Goal: Use online tool/utility

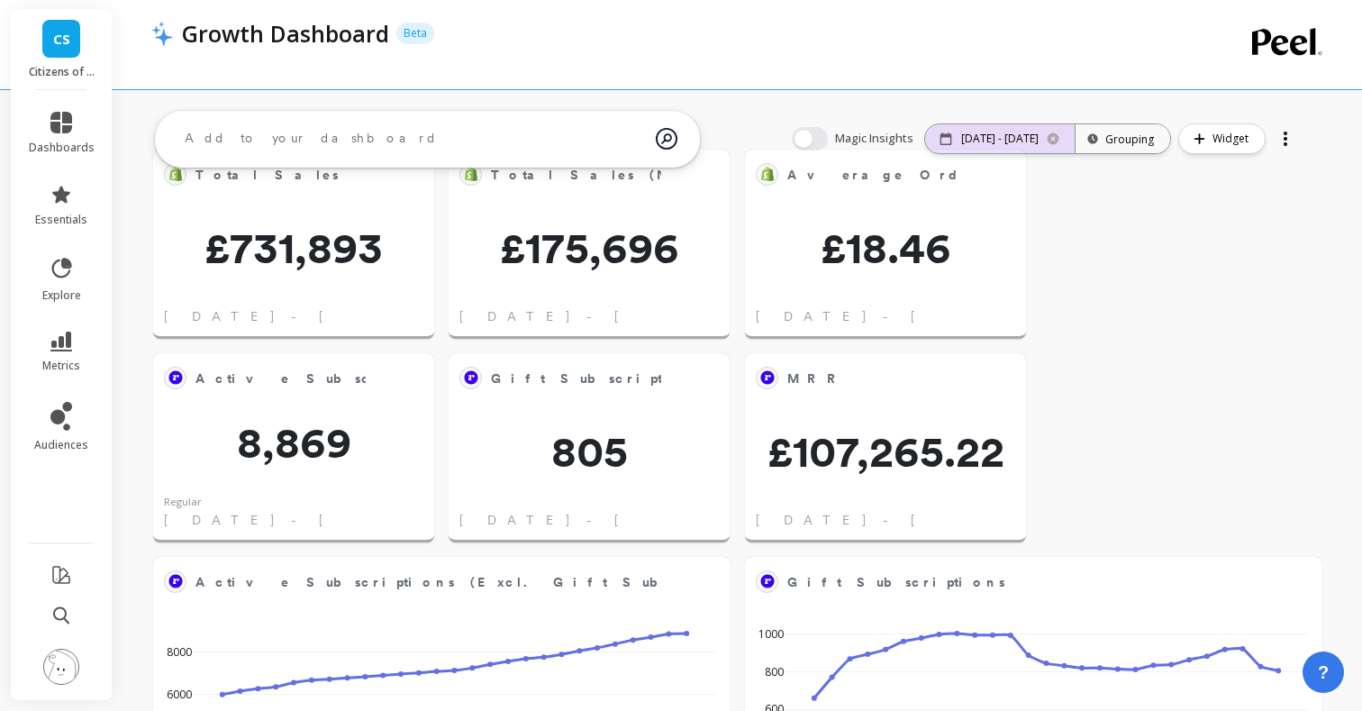
click at [1061, 135] on icon at bounding box center [1053, 139] width 14 height 14
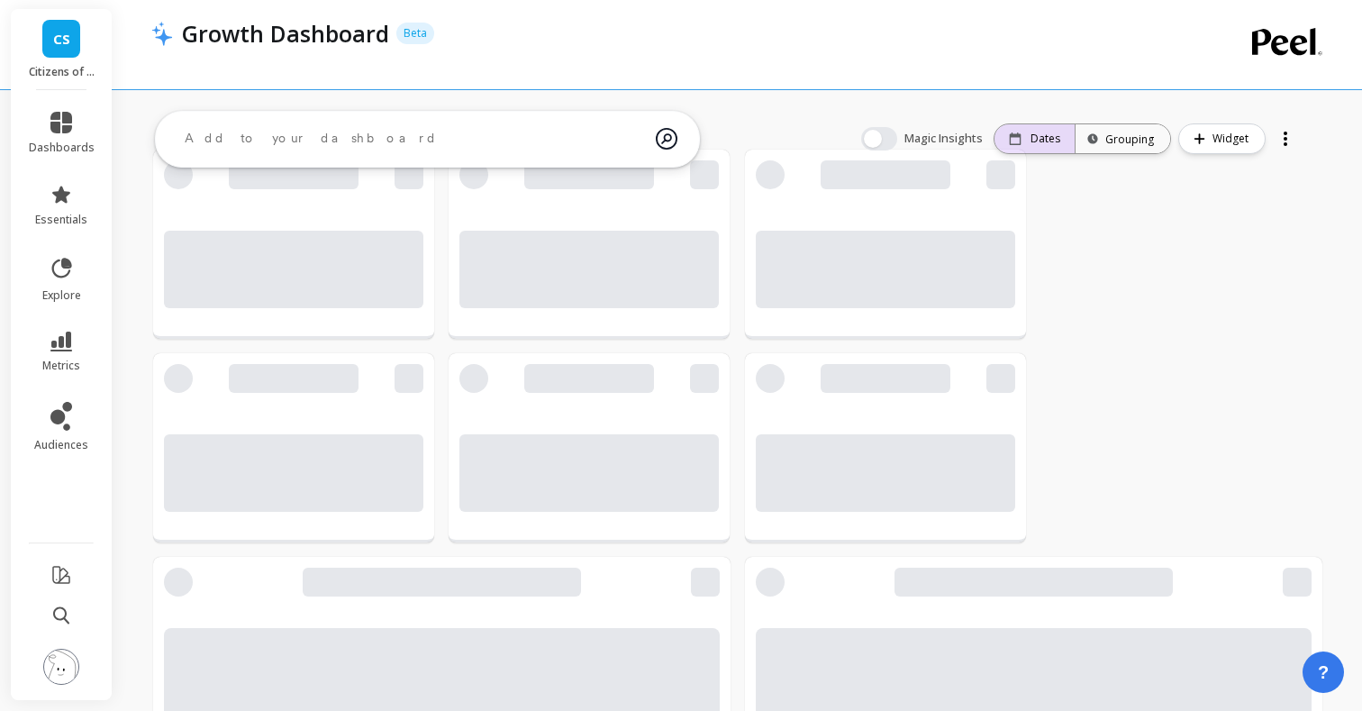
click at [1049, 146] on div "Dates" at bounding box center [1035, 138] width 80 height 29
click at [1072, 130] on div "Dates" at bounding box center [1035, 138] width 80 height 29
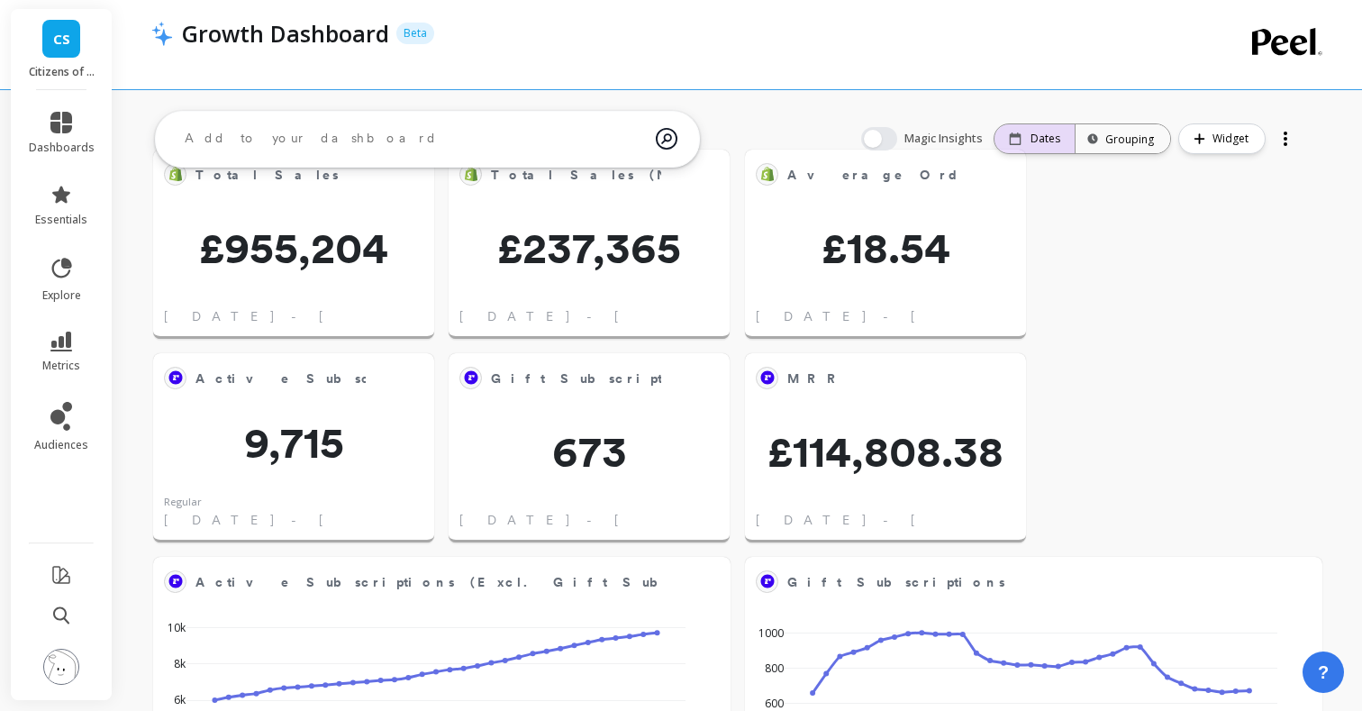
click at [1033, 132] on div "Dates" at bounding box center [1034, 139] width 51 height 14
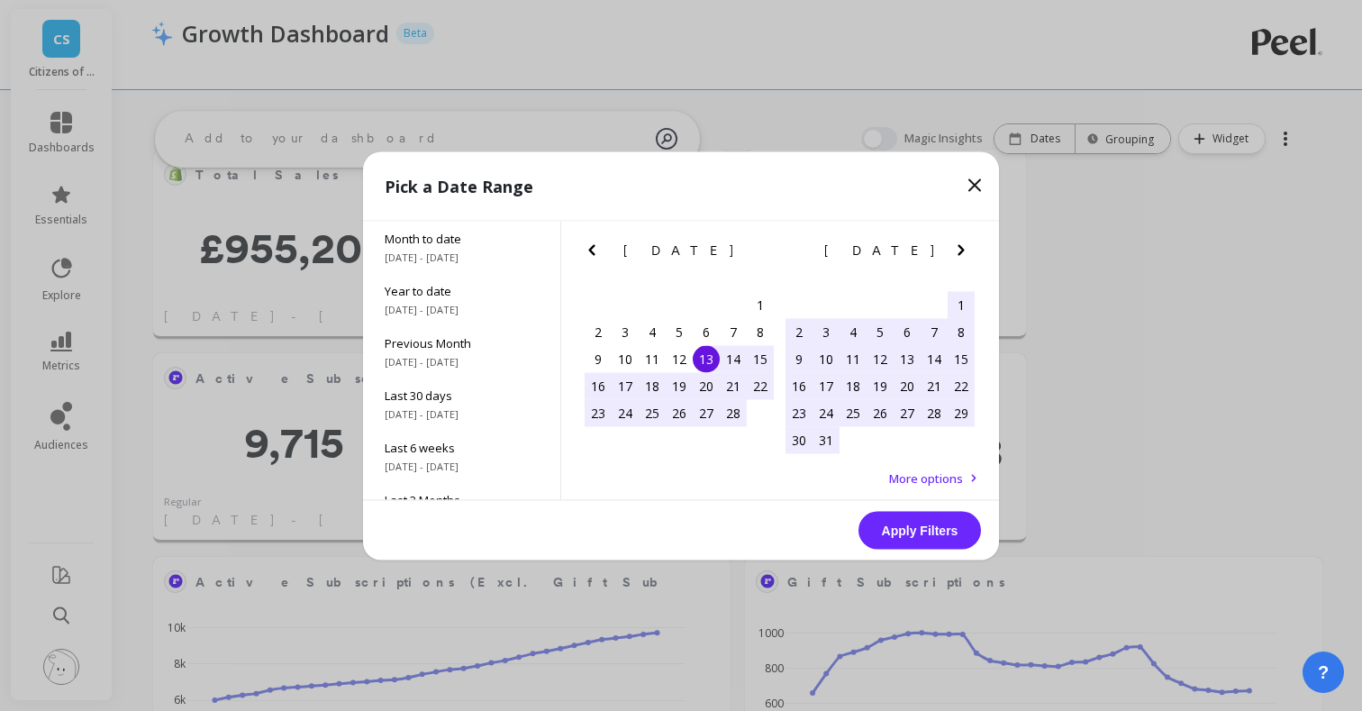
click at [592, 251] on icon "Previous Month" at bounding box center [591, 249] width 6 height 11
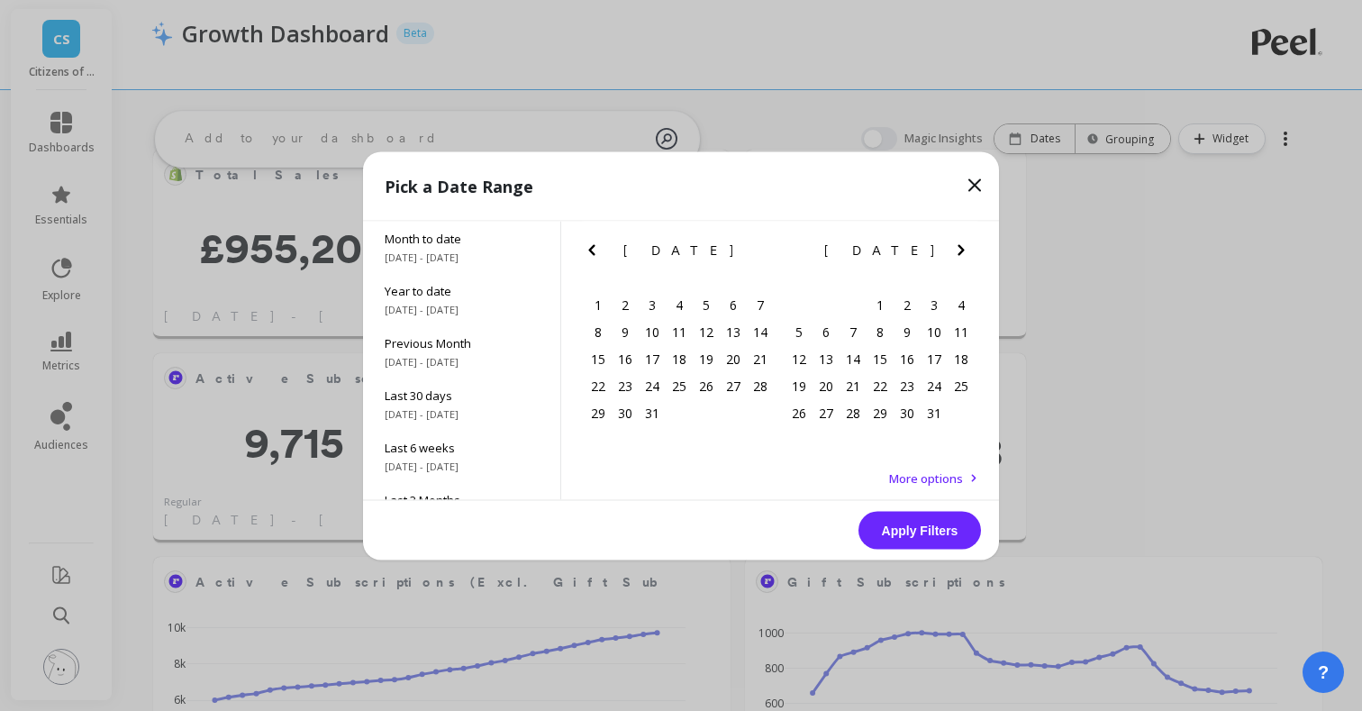
click at [592, 251] on icon "Previous Month" at bounding box center [591, 249] width 6 height 11
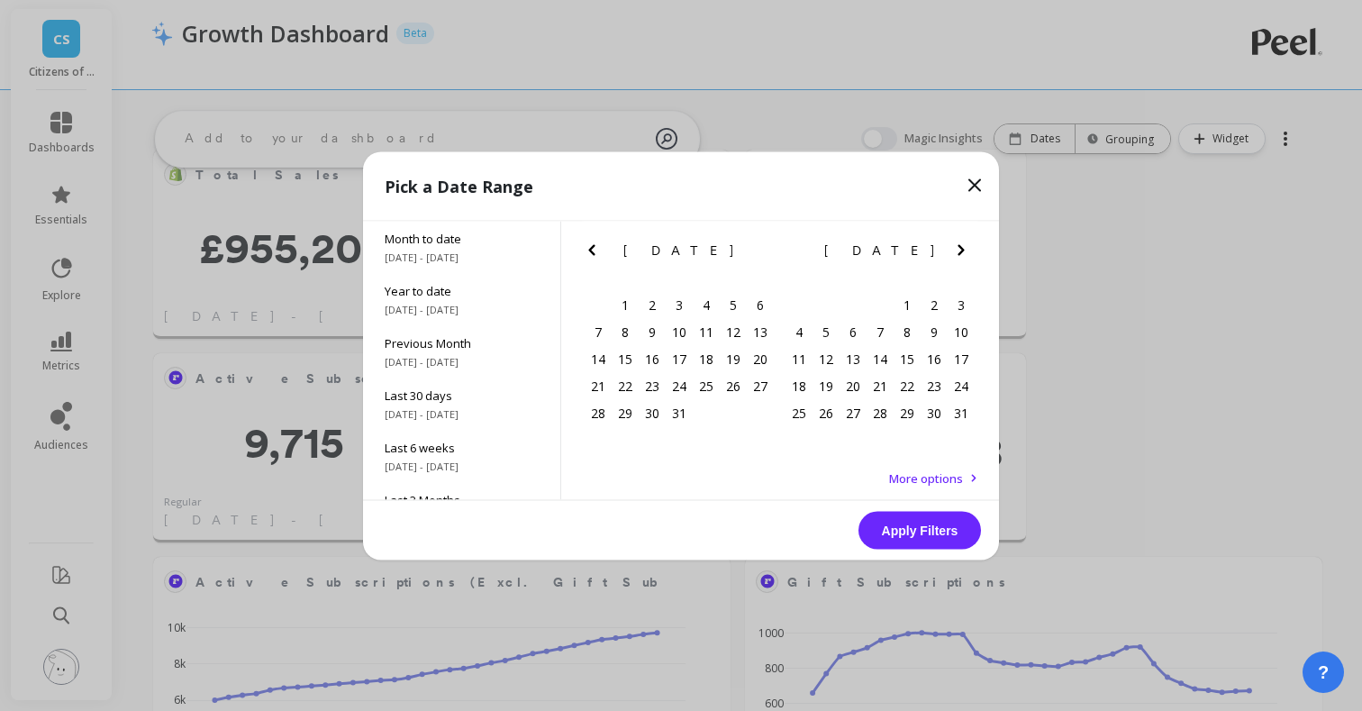
click at [592, 251] on icon "Previous Month" at bounding box center [591, 249] width 6 height 11
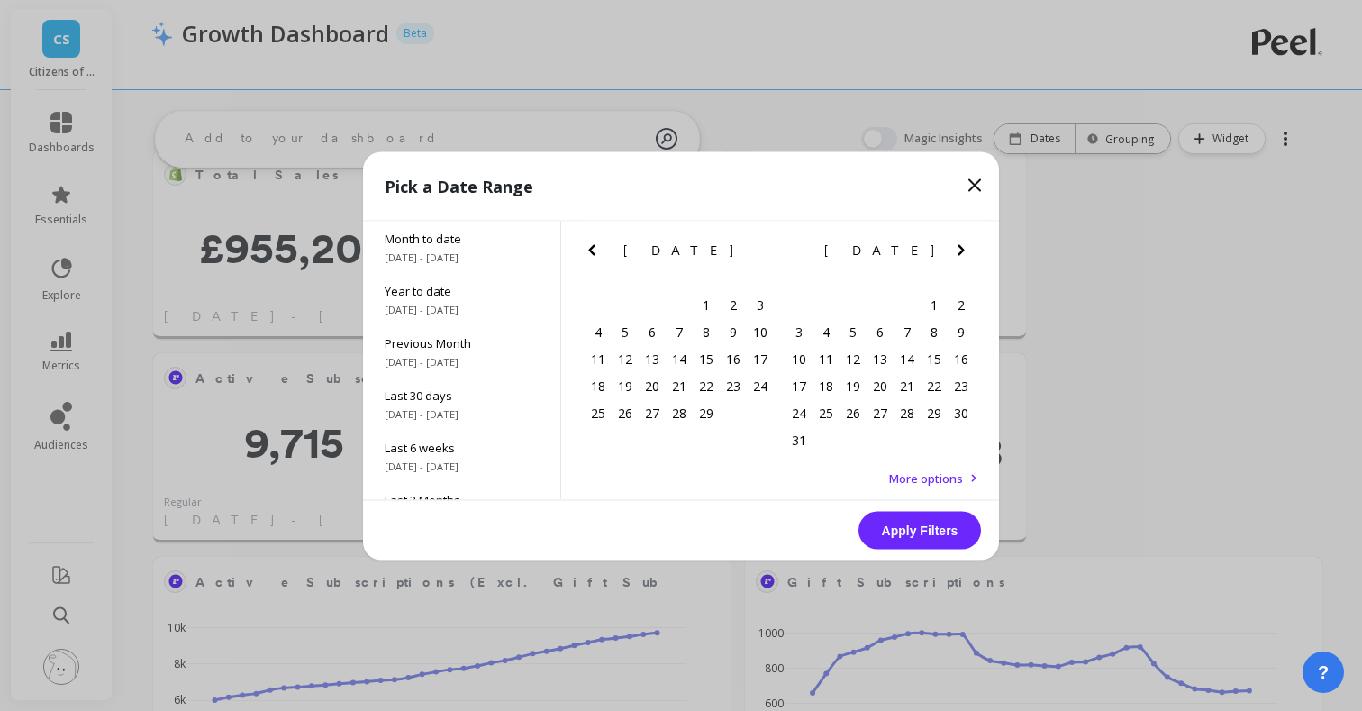
click at [592, 251] on icon "Previous Month" at bounding box center [591, 249] width 6 height 11
click at [632, 307] on div "1" at bounding box center [625, 304] width 27 height 27
click at [964, 249] on icon "Next Month" at bounding box center [962, 250] width 22 height 22
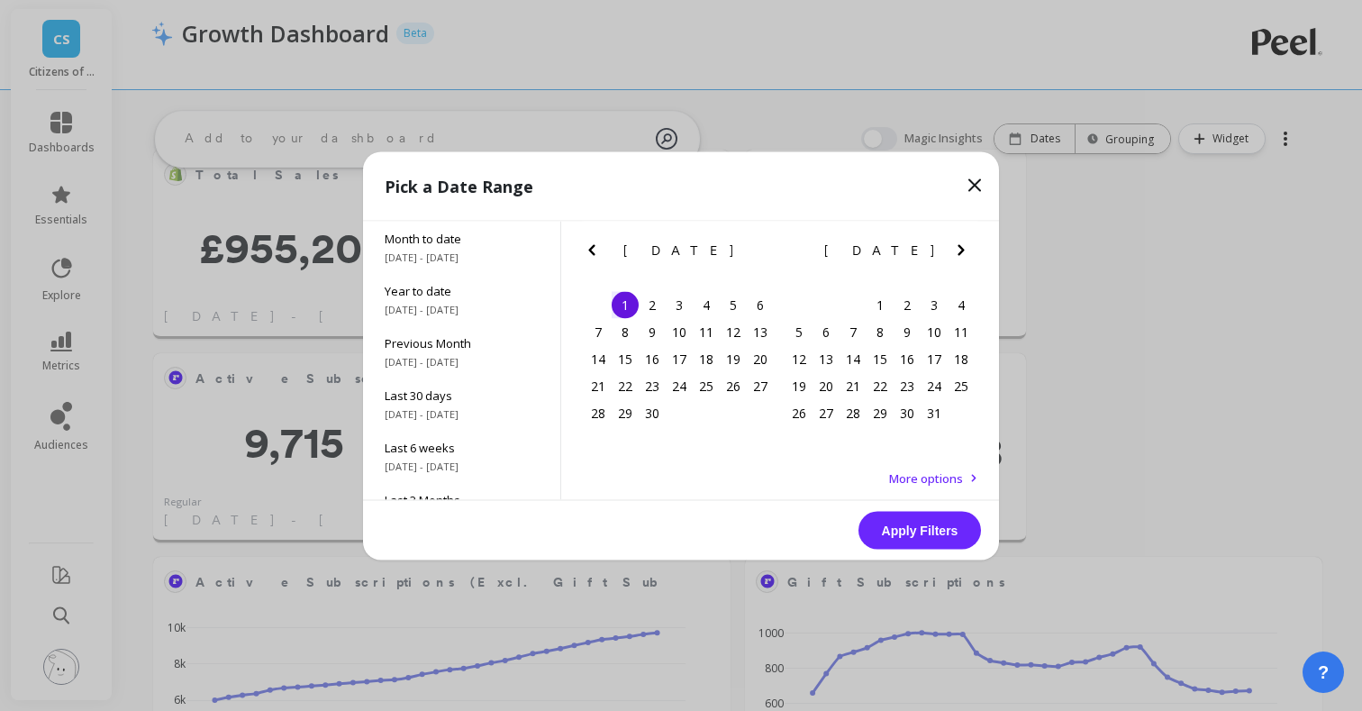
click at [964, 249] on icon "Next Month" at bounding box center [962, 250] width 22 height 22
click at [787, 441] on div "30" at bounding box center [799, 439] width 27 height 27
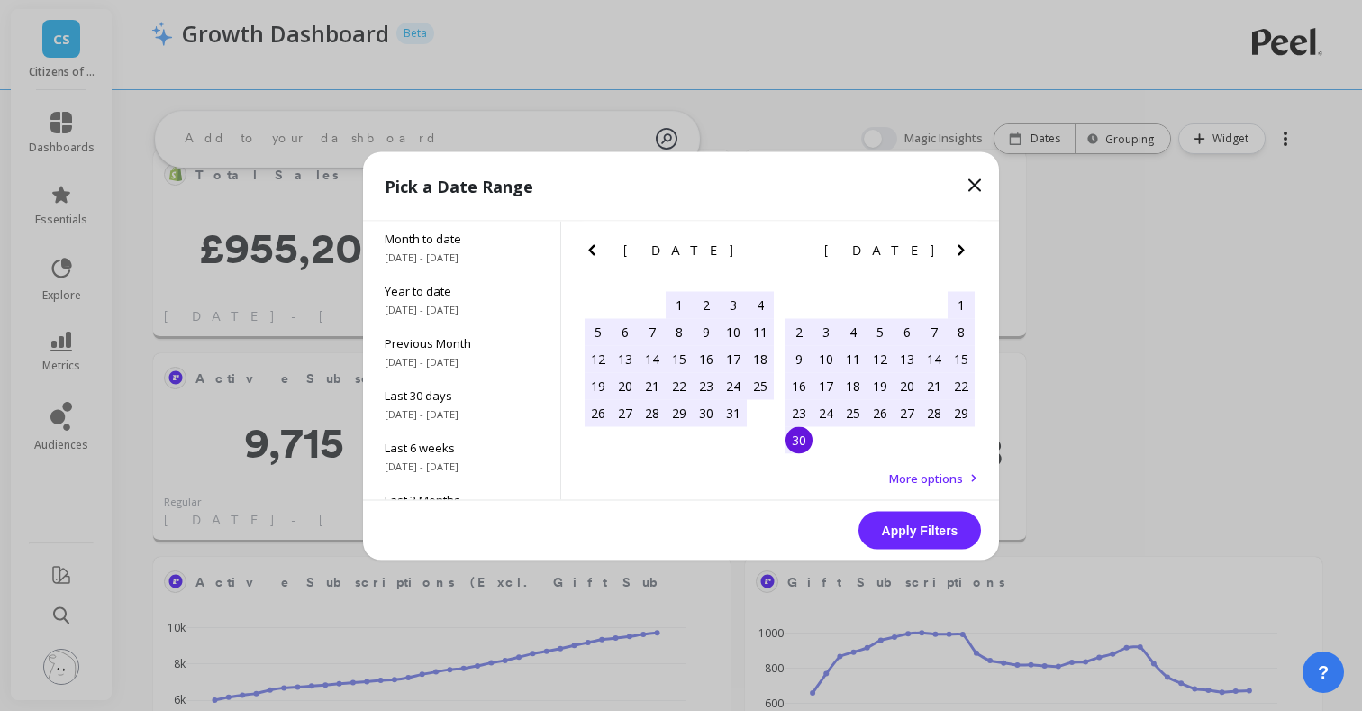
click at [924, 538] on button "Apply Filters" at bounding box center [920, 530] width 123 height 38
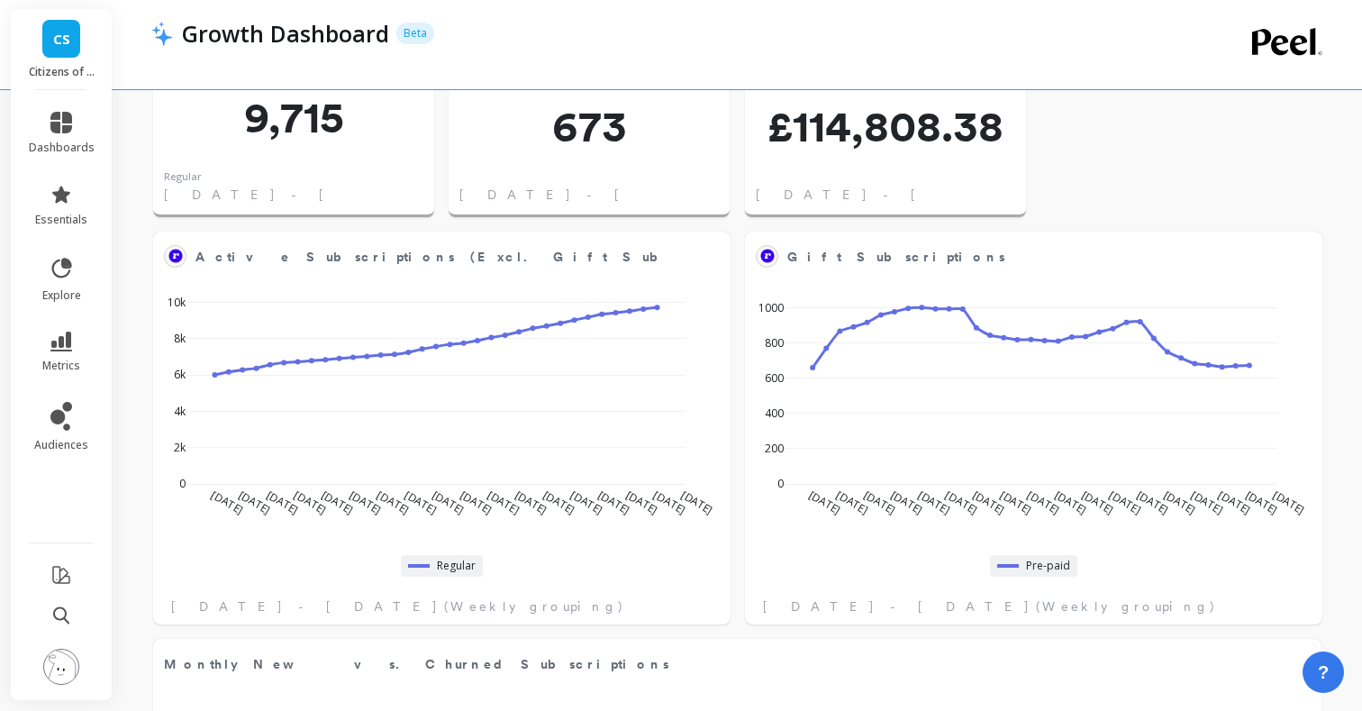
scroll to position [369, 0]
click at [983, 34] on div "Growth Dashboard Beta" at bounding box center [676, 33] width 1007 height 31
